Goal: Navigation & Orientation: Find specific page/section

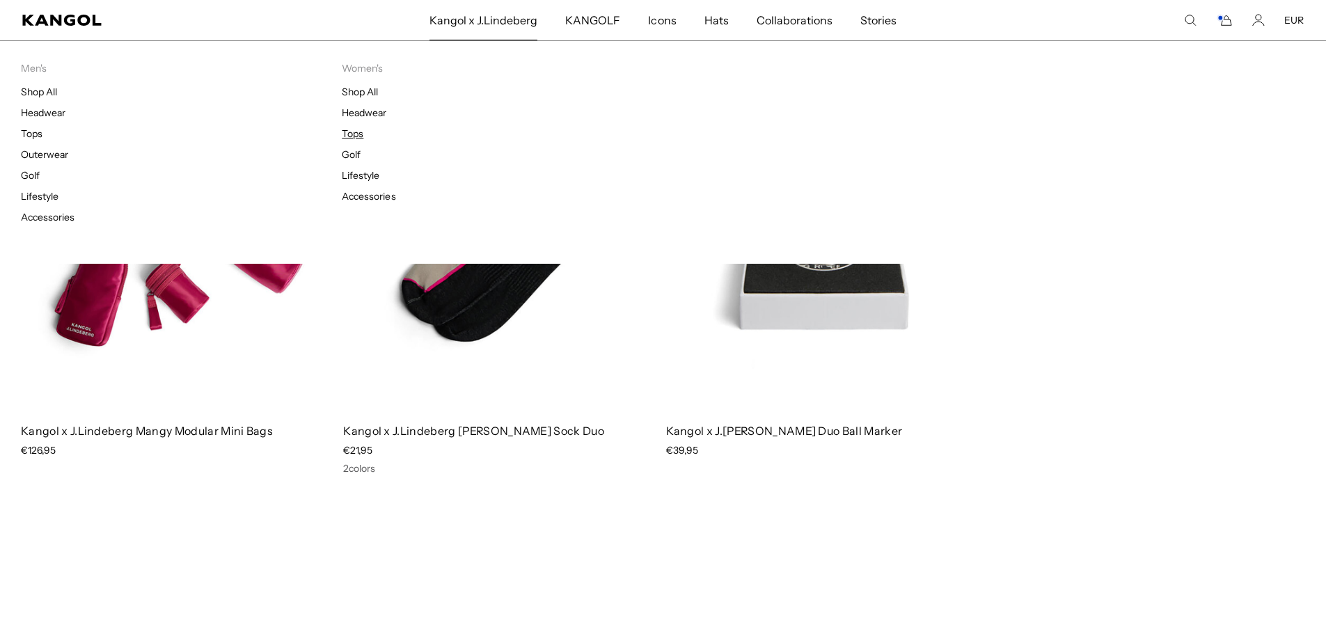
scroll to position [0, 287]
click at [356, 135] on link "Tops" at bounding box center [353, 133] width 22 height 13
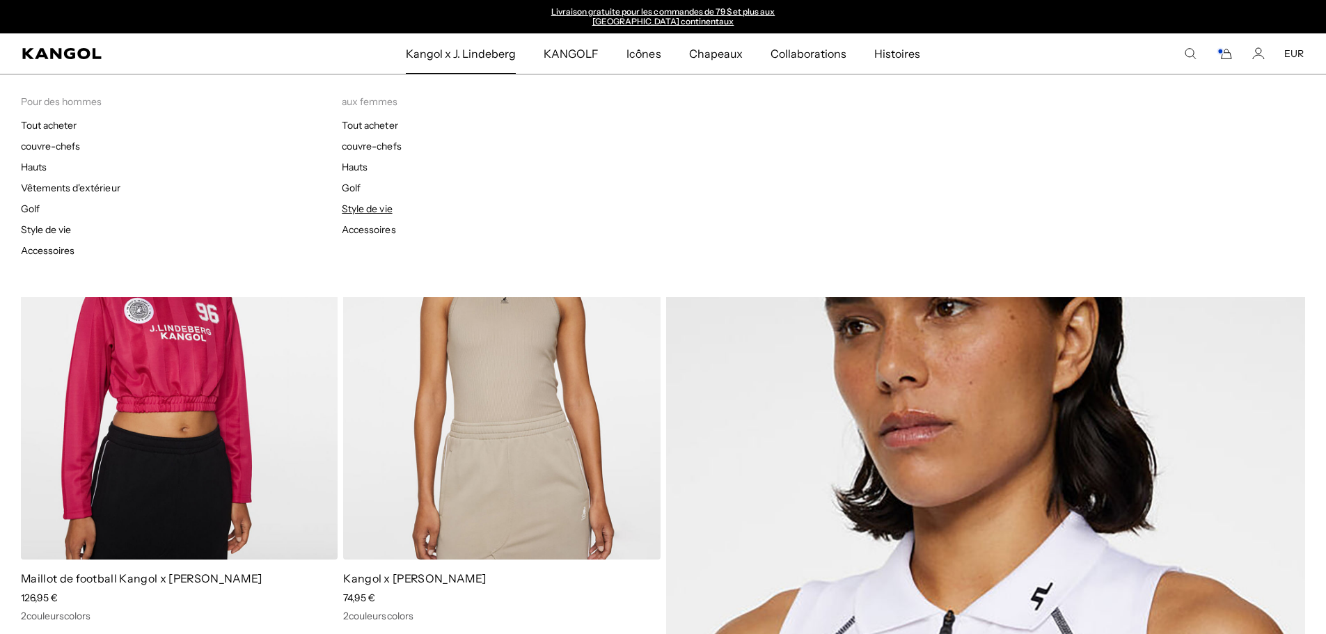
click at [372, 209] on font "Style de vie" at bounding box center [367, 209] width 50 height 13
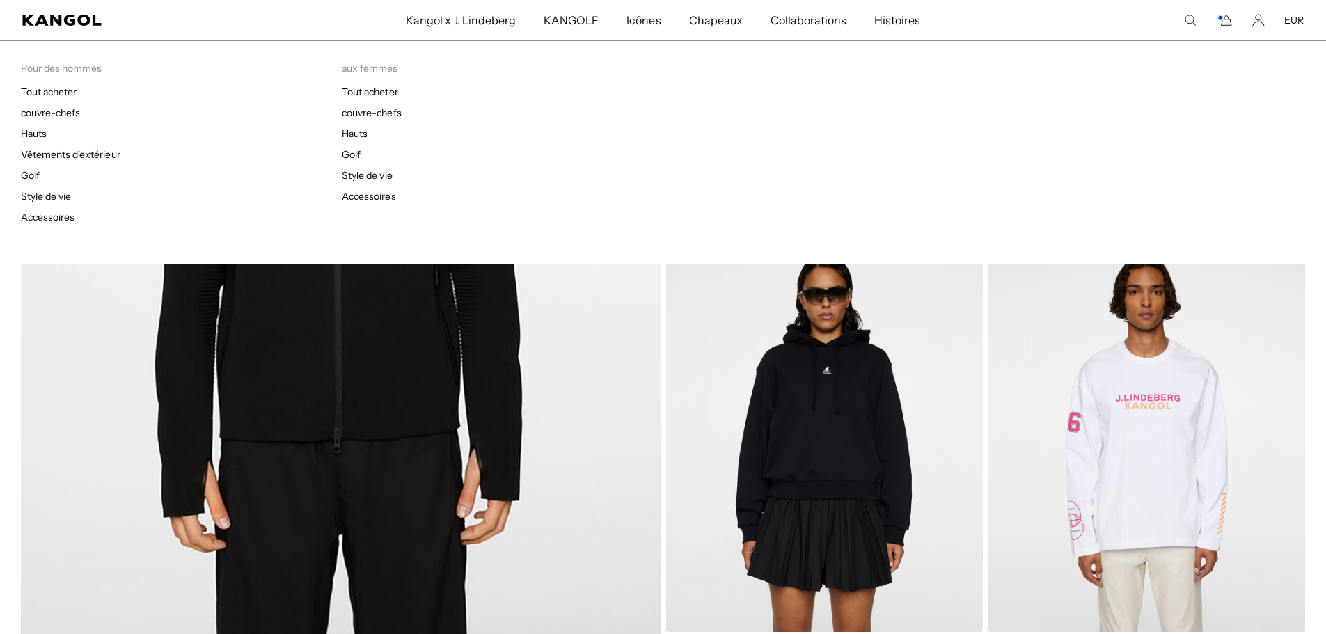
scroll to position [0, 287]
click at [69, 219] on font "Accessoires" at bounding box center [48, 217] width 54 height 13
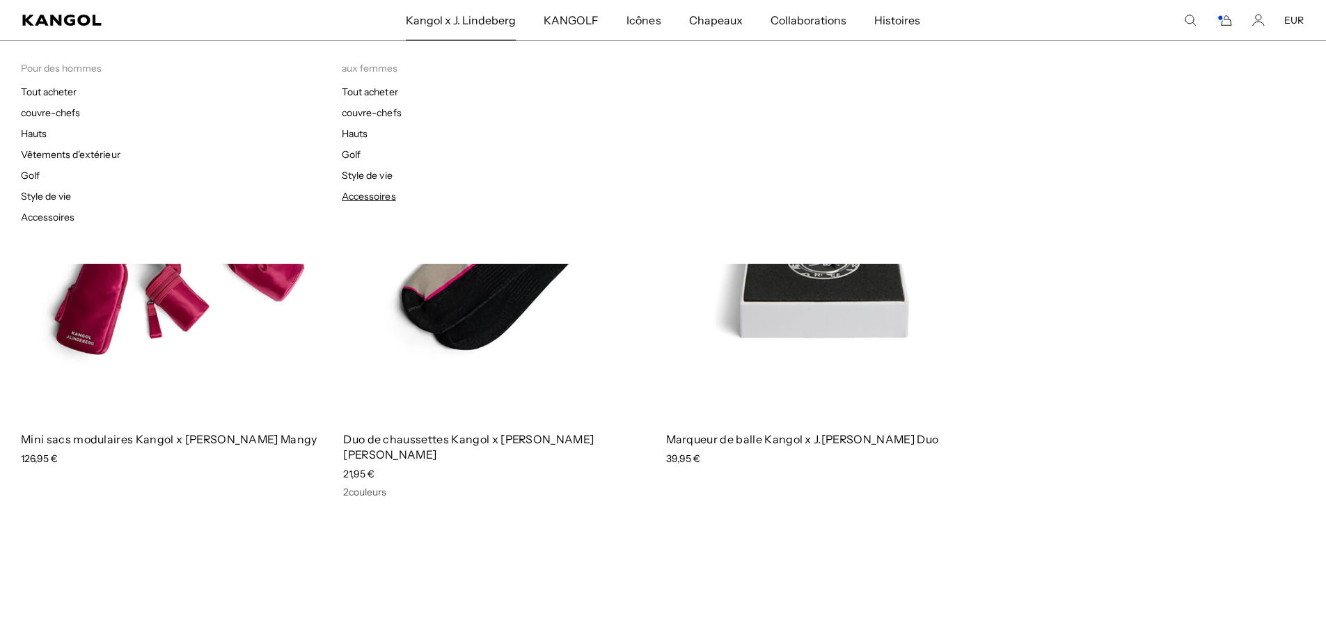
click at [361, 199] on font "Accessoires" at bounding box center [369, 196] width 54 height 13
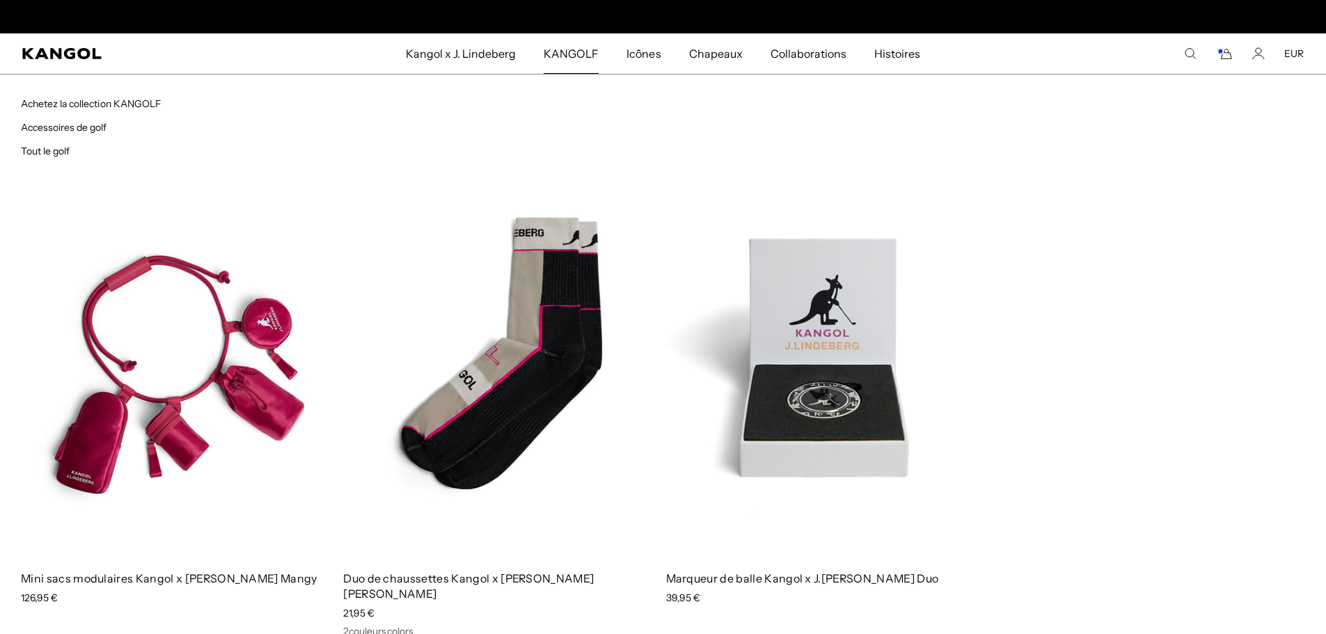
scroll to position [0, 287]
